Goal: Download file/media

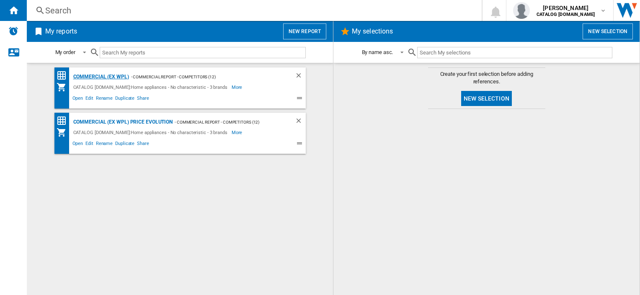
click at [90, 80] on div "Commercial (ex WPL)" at bounding box center [100, 77] width 58 height 10
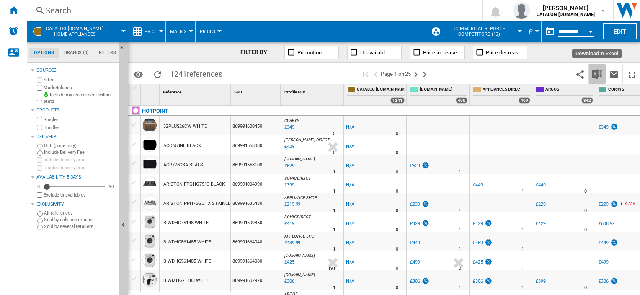
click at [599, 75] on img "Download in Excel" at bounding box center [597, 74] width 10 height 10
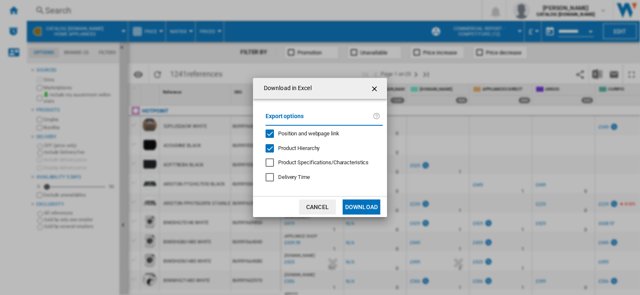
click at [295, 133] on span "Position and webpage link" at bounding box center [308, 133] width 61 height 6
click at [359, 205] on button "Download" at bounding box center [362, 206] width 38 height 15
